Goal: Task Accomplishment & Management: Manage account settings

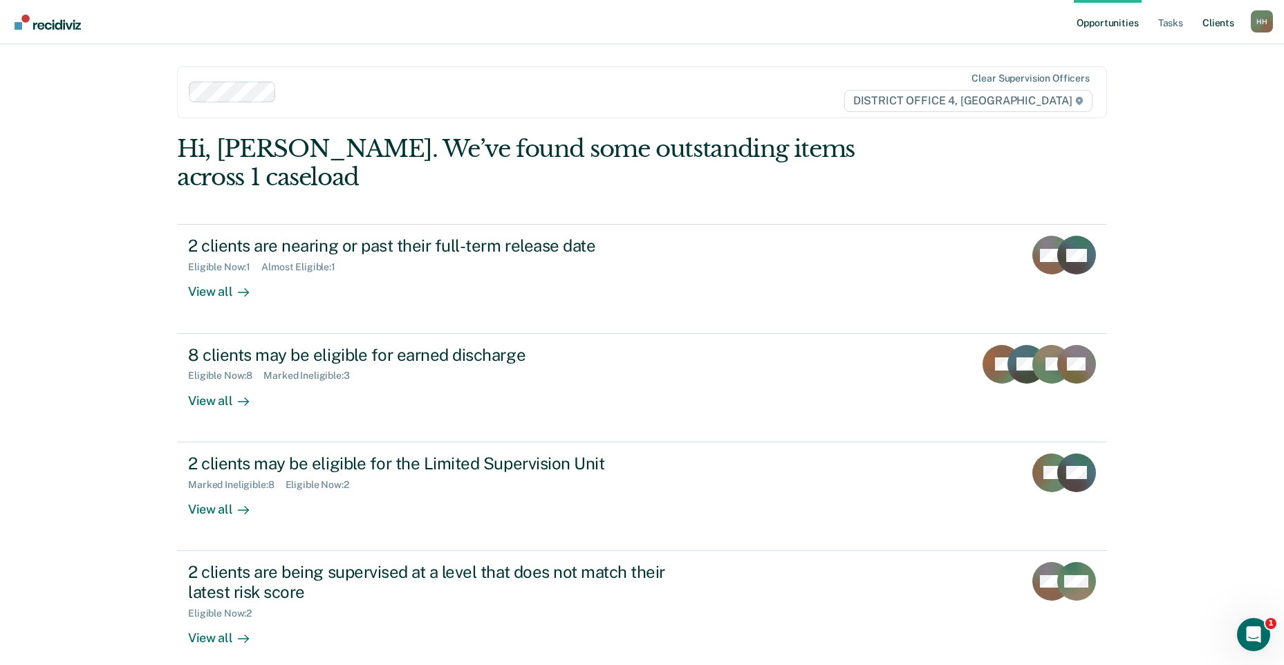
click at [1225, 23] on link "Client s" at bounding box center [1217, 22] width 37 height 44
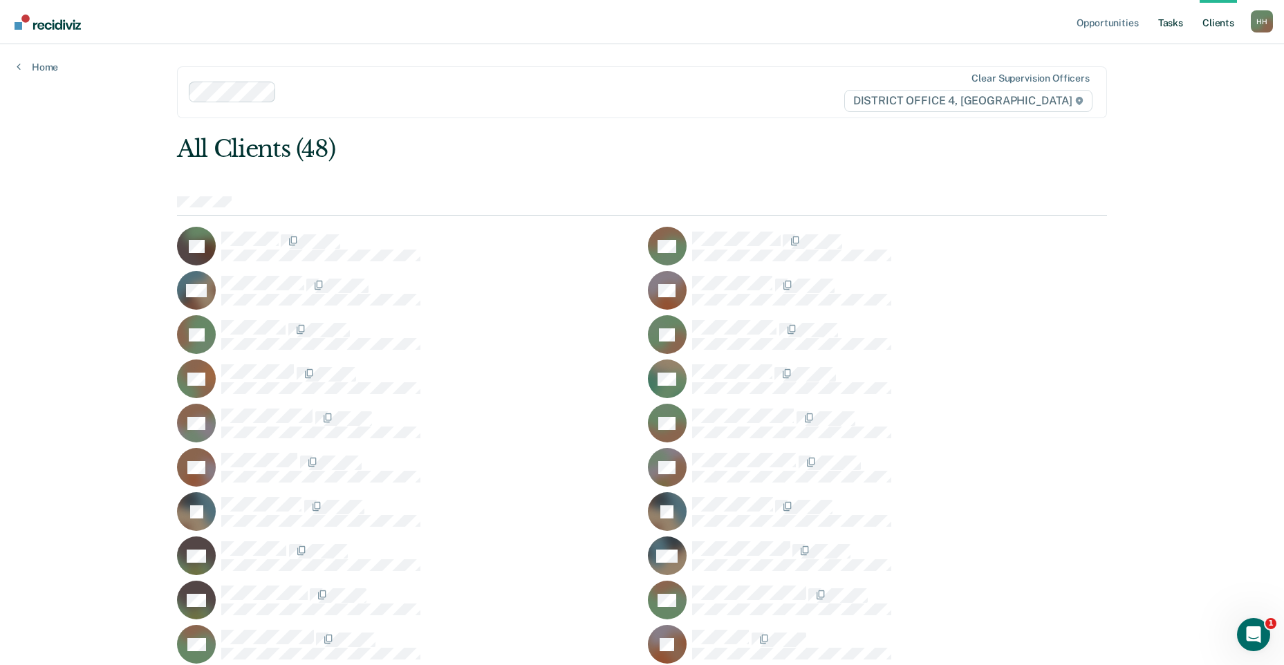
click at [1174, 25] on link "Tasks" at bounding box center [1170, 22] width 30 height 44
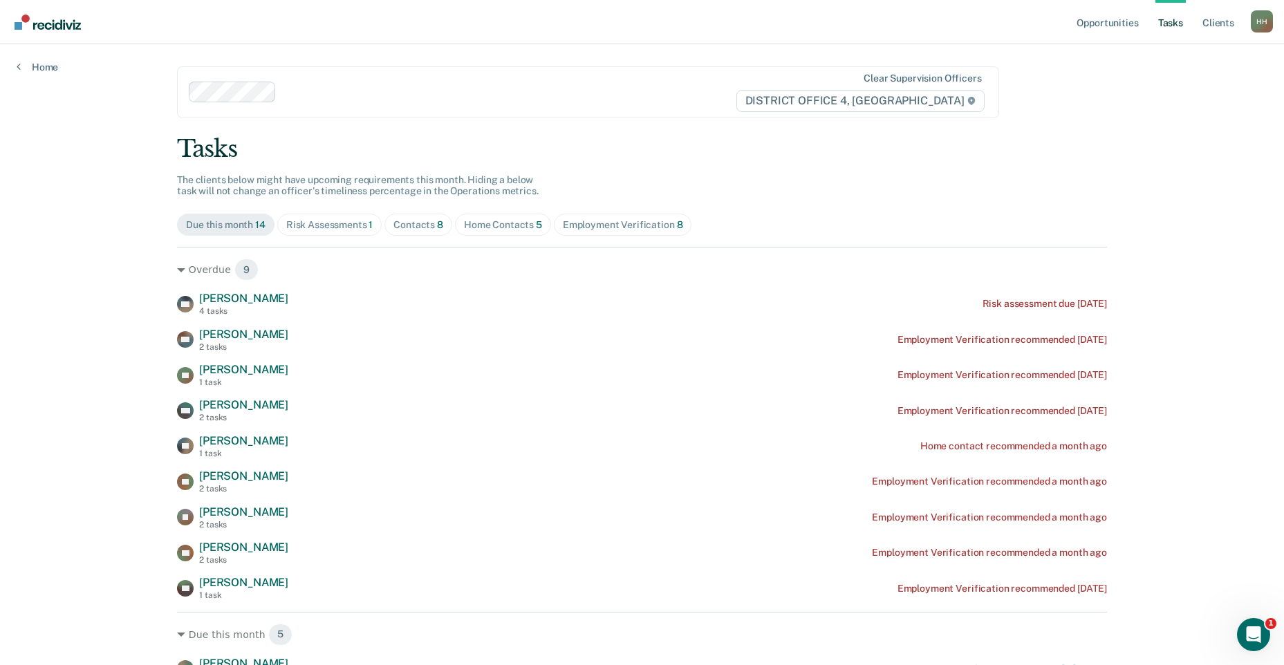
click at [515, 215] on span "Home Contacts 5" at bounding box center [503, 225] width 96 height 22
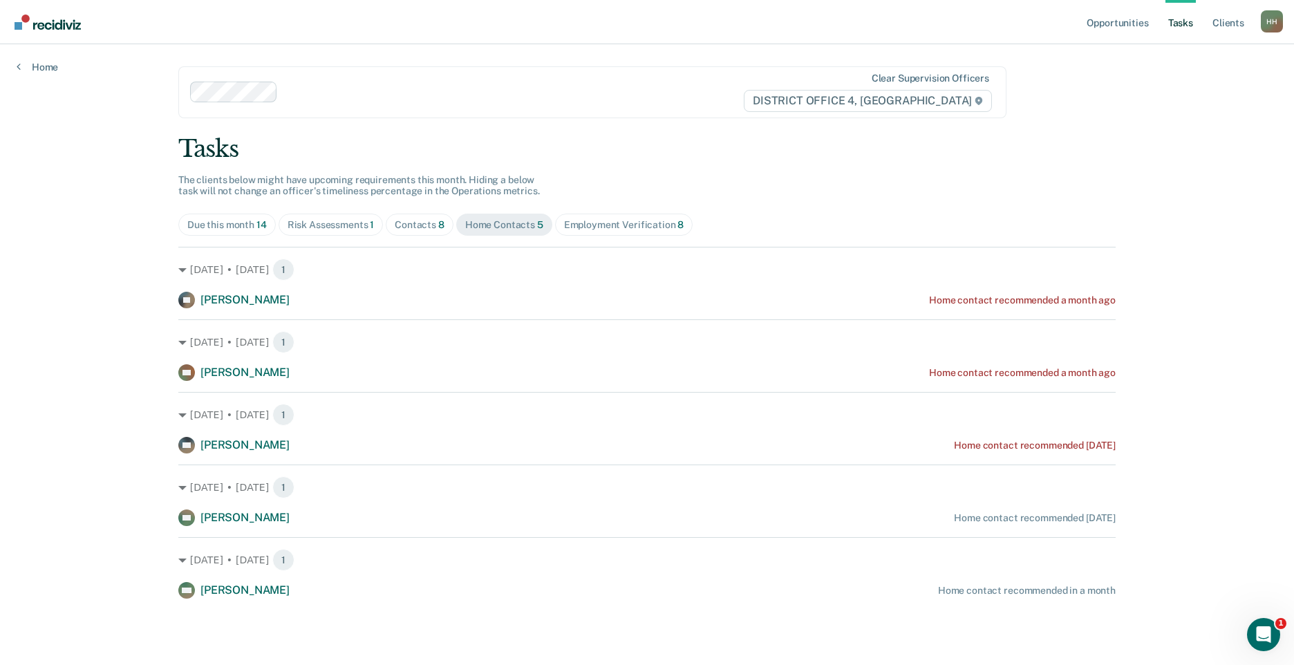
click at [399, 225] on div "Contacts 8" at bounding box center [420, 225] width 50 height 12
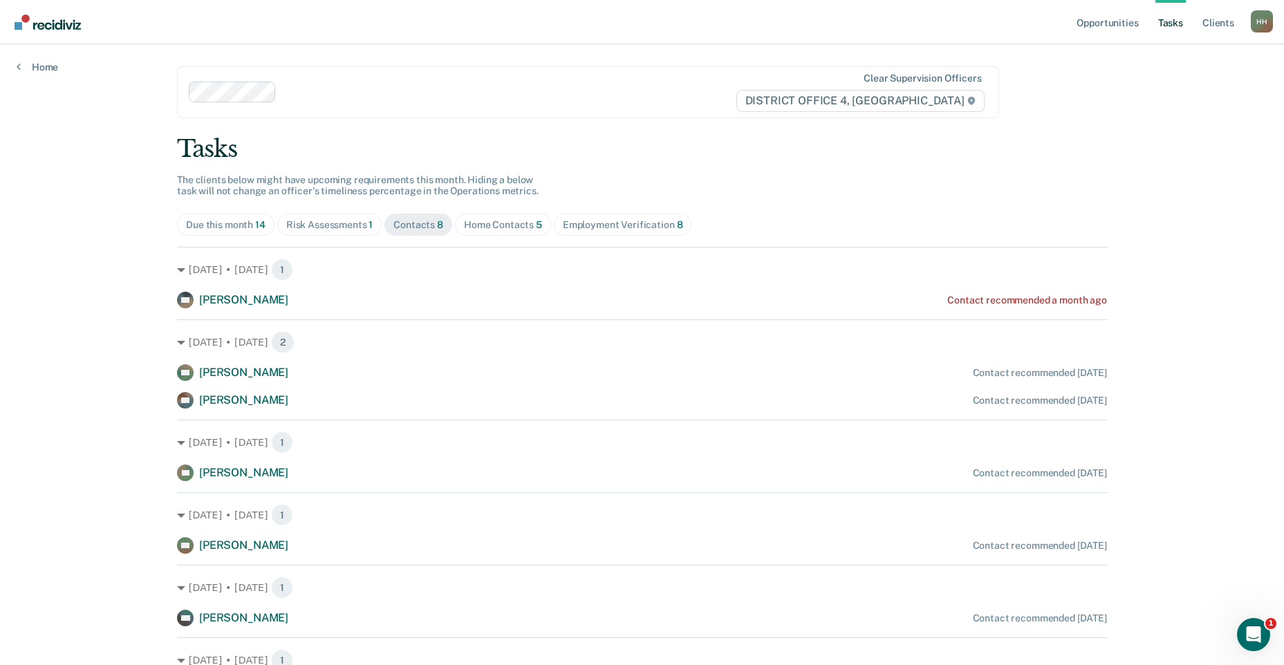
click at [332, 225] on div "Risk Assessments 1" at bounding box center [329, 225] width 87 height 12
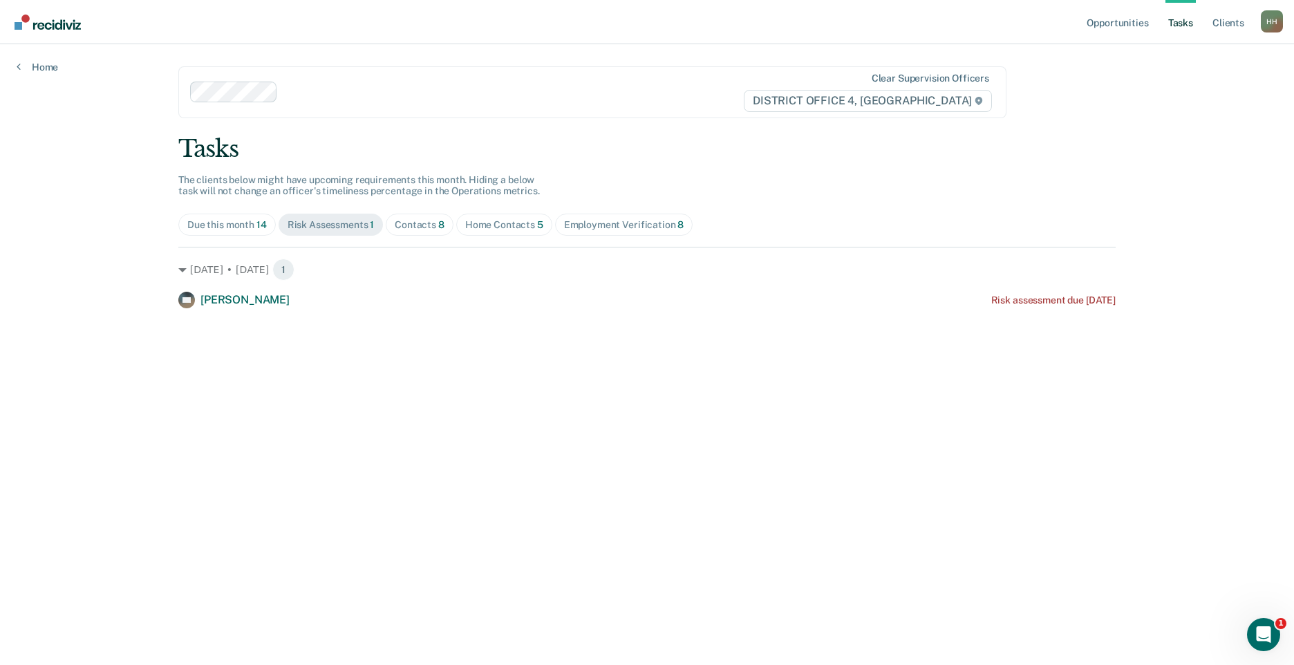
click at [245, 227] on div "Due this month 14" at bounding box center [226, 225] width 79 height 12
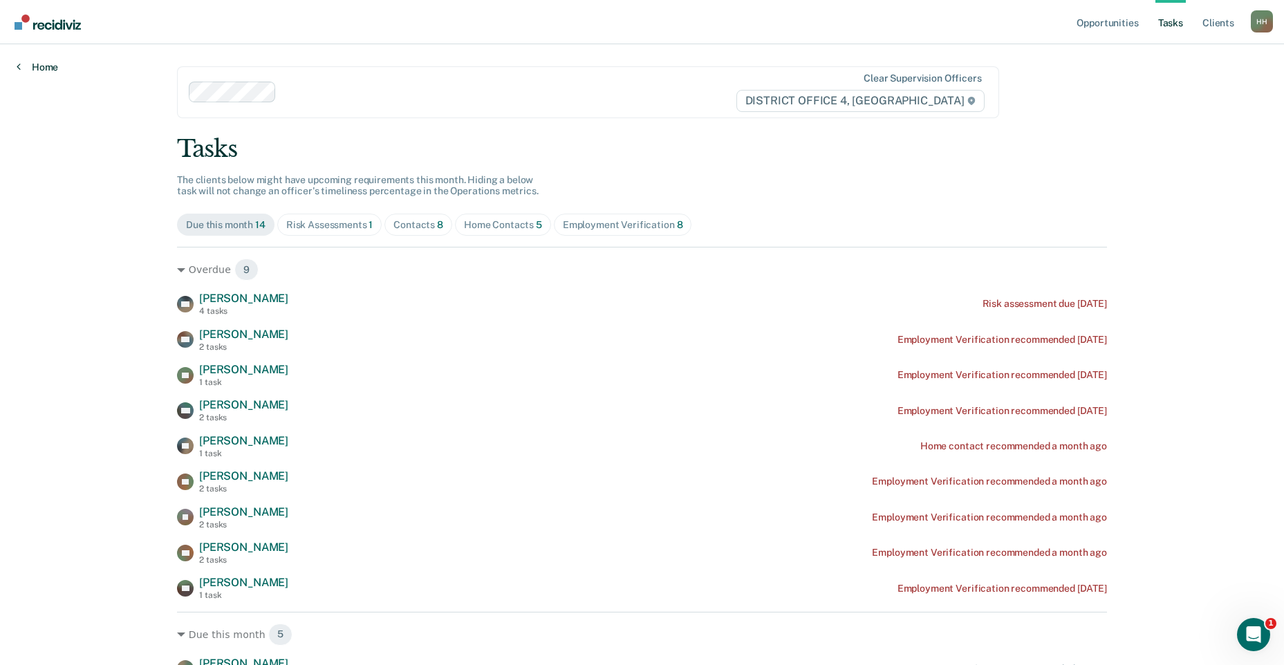
click at [19, 67] on icon at bounding box center [19, 66] width 4 height 11
